Goal: Find specific fact: Find contact information

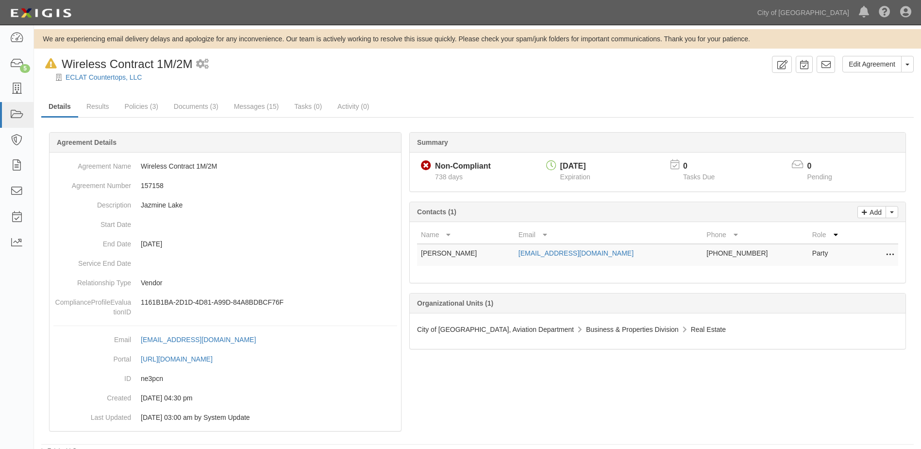
scroll to position [5, 0]
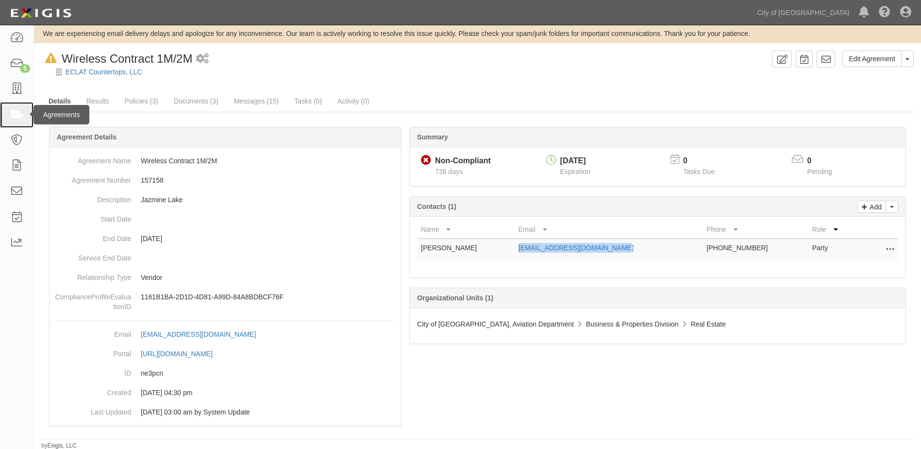
click at [12, 114] on icon at bounding box center [17, 114] width 14 height 11
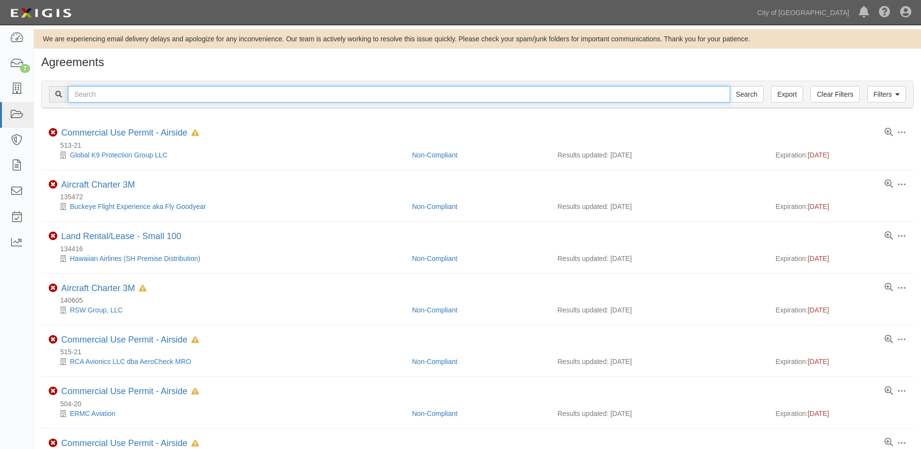
click at [155, 99] on input "text" at bounding box center [399, 94] width 663 height 17
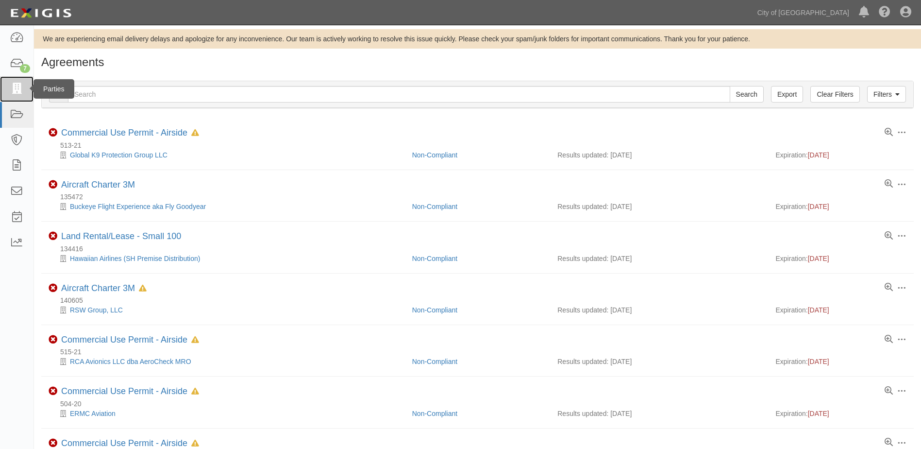
click at [21, 92] on icon at bounding box center [17, 89] width 14 height 11
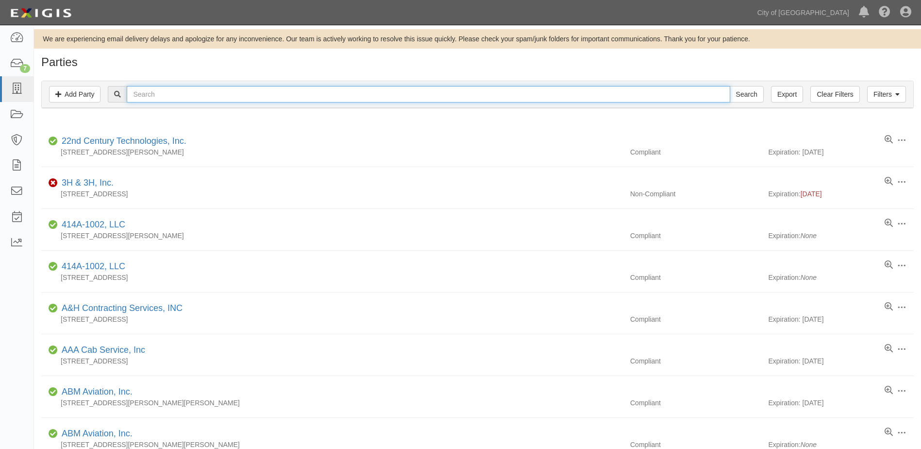
click at [175, 97] on input "text" at bounding box center [428, 94] width 603 height 17
type input "ARROW ELECTRONICS INC"
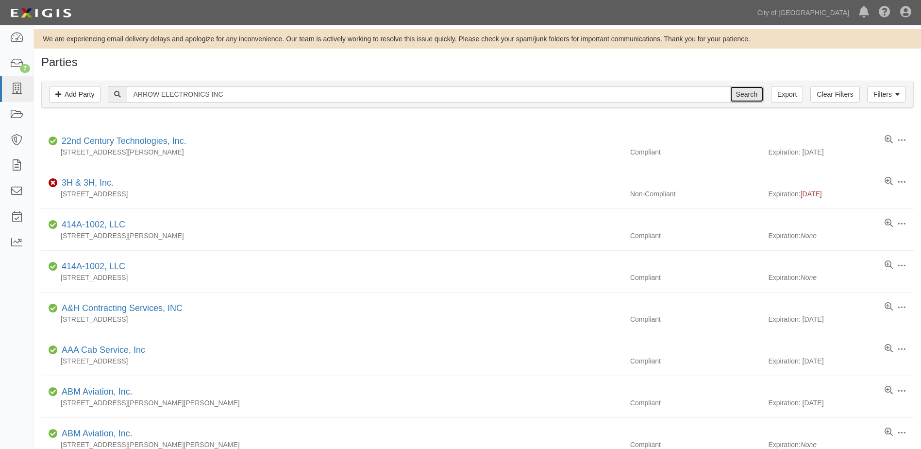
click at [756, 99] on input "Search" at bounding box center [747, 94] width 34 height 17
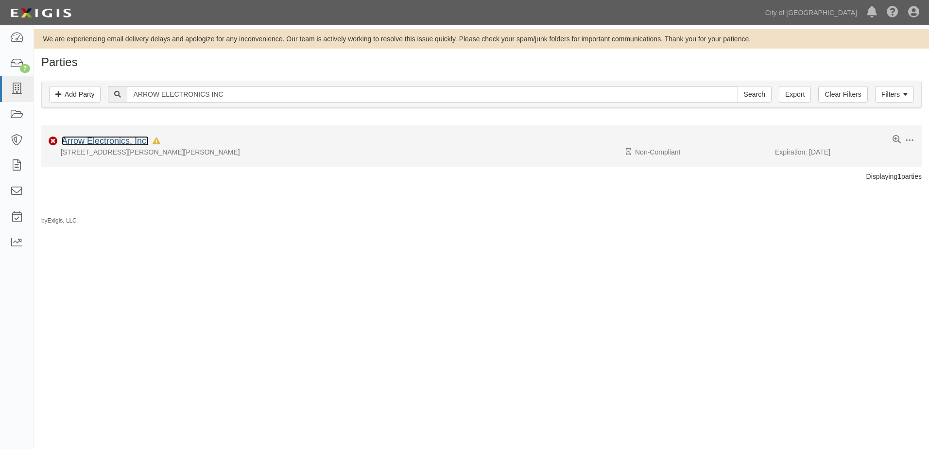
click at [111, 142] on link "Arrow Electronics, Inc." at bounding box center [105, 141] width 87 height 10
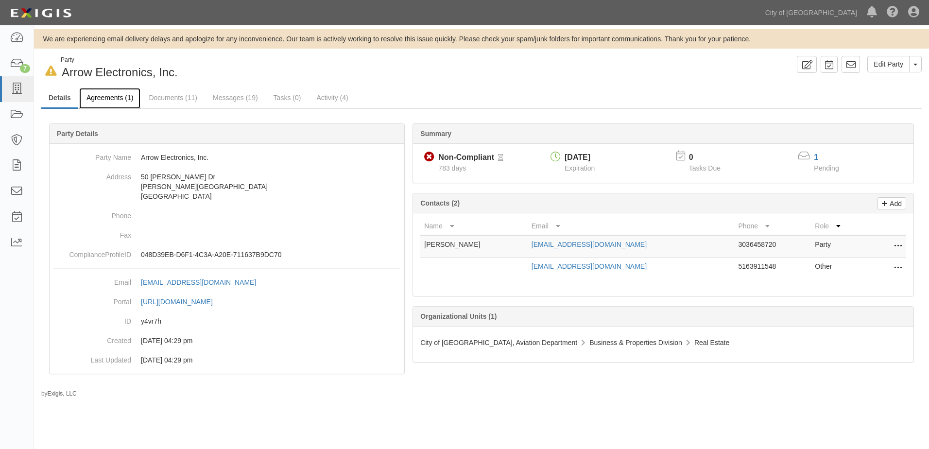
click at [111, 98] on link "Agreements (1)" at bounding box center [109, 98] width 61 height 21
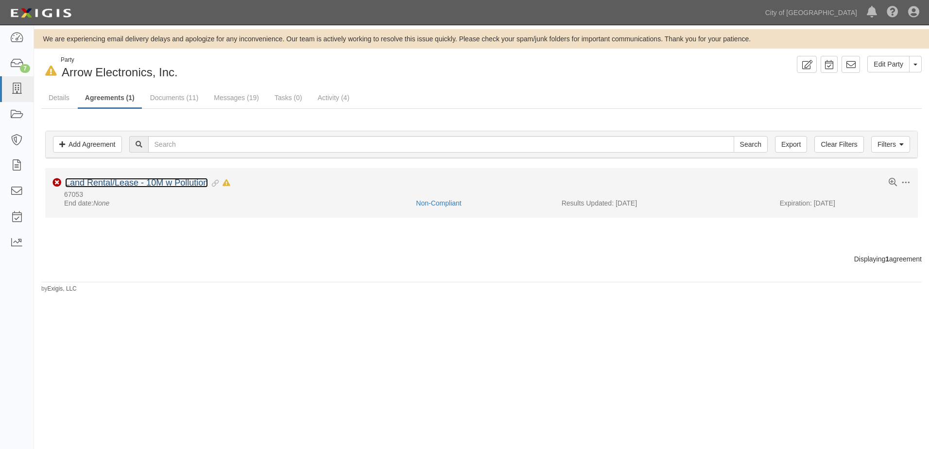
click at [116, 187] on link "Land Rental/Lease - 10M w Pollution" at bounding box center [136, 183] width 143 height 10
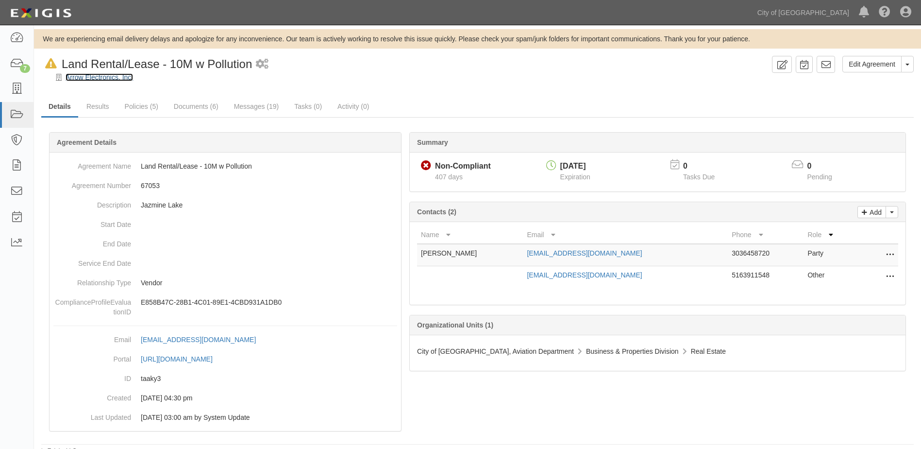
click at [108, 77] on link "Arrow Electronics, Inc." at bounding box center [100, 77] width 68 height 8
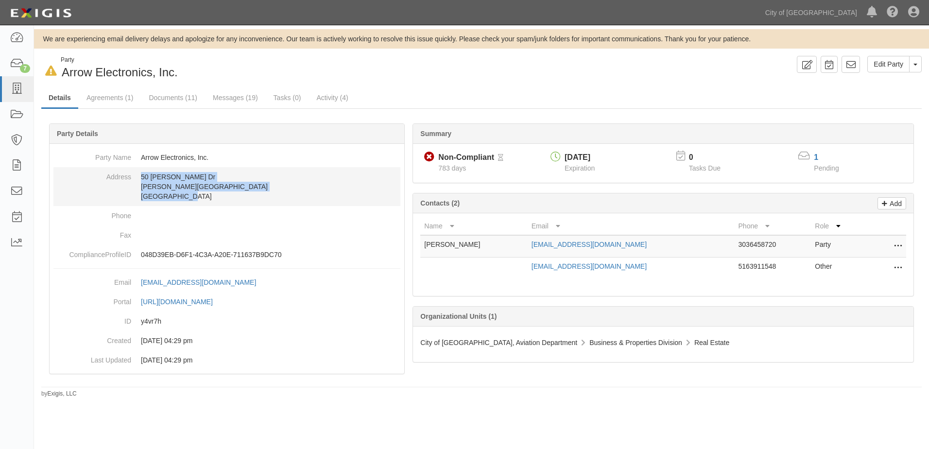
drag, startPoint x: 142, startPoint y: 178, endPoint x: 191, endPoint y: 196, distance: 52.7
click at [191, 196] on dd "[STREET_ADDRESS][PERSON_NAME][PERSON_NAME]" at bounding box center [226, 186] width 347 height 39
copy dd "[STREET_ADDRESS][PERSON_NAME][PERSON_NAME]"
